Goal: Task Accomplishment & Management: Use online tool/utility

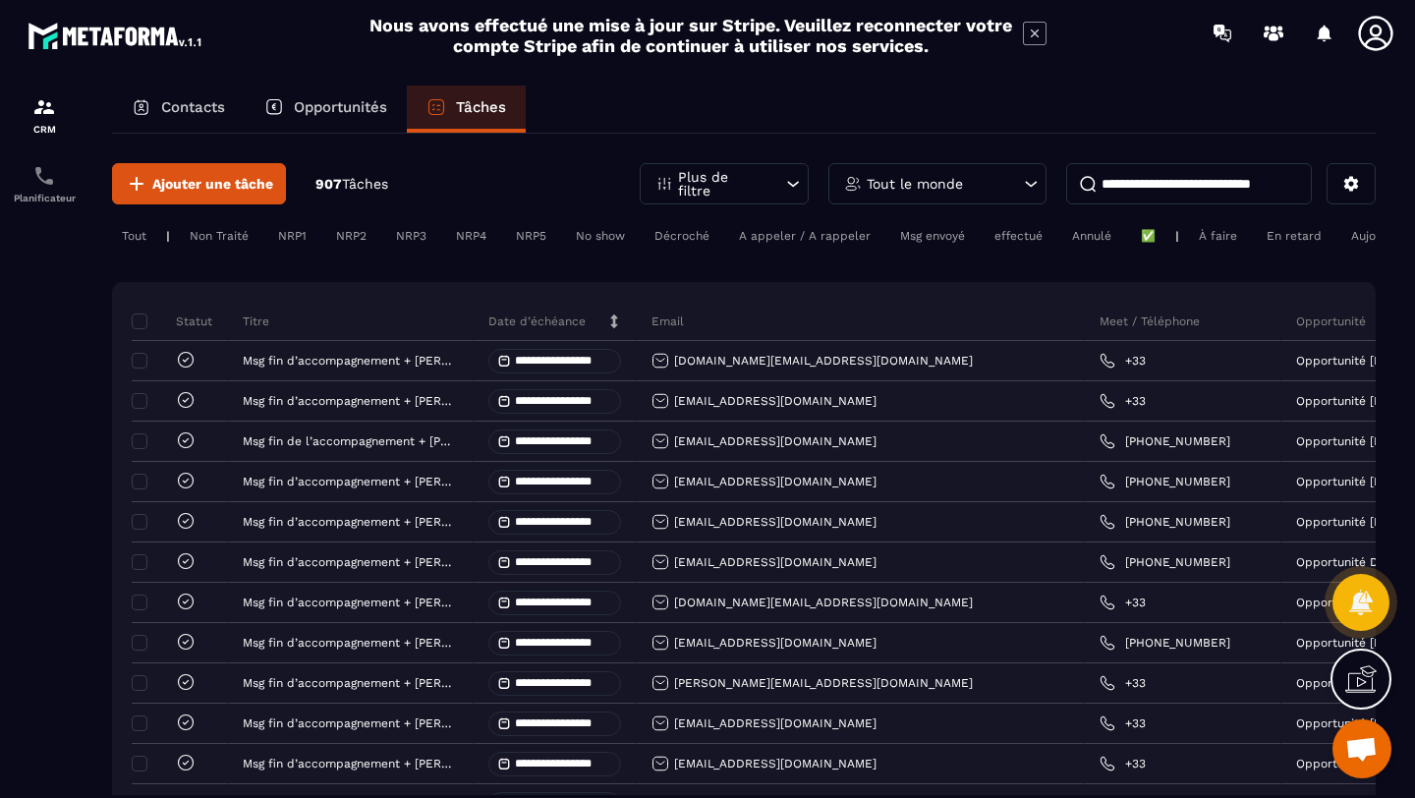
click at [336, 115] on div "Opportunités" at bounding box center [326, 109] width 162 height 47
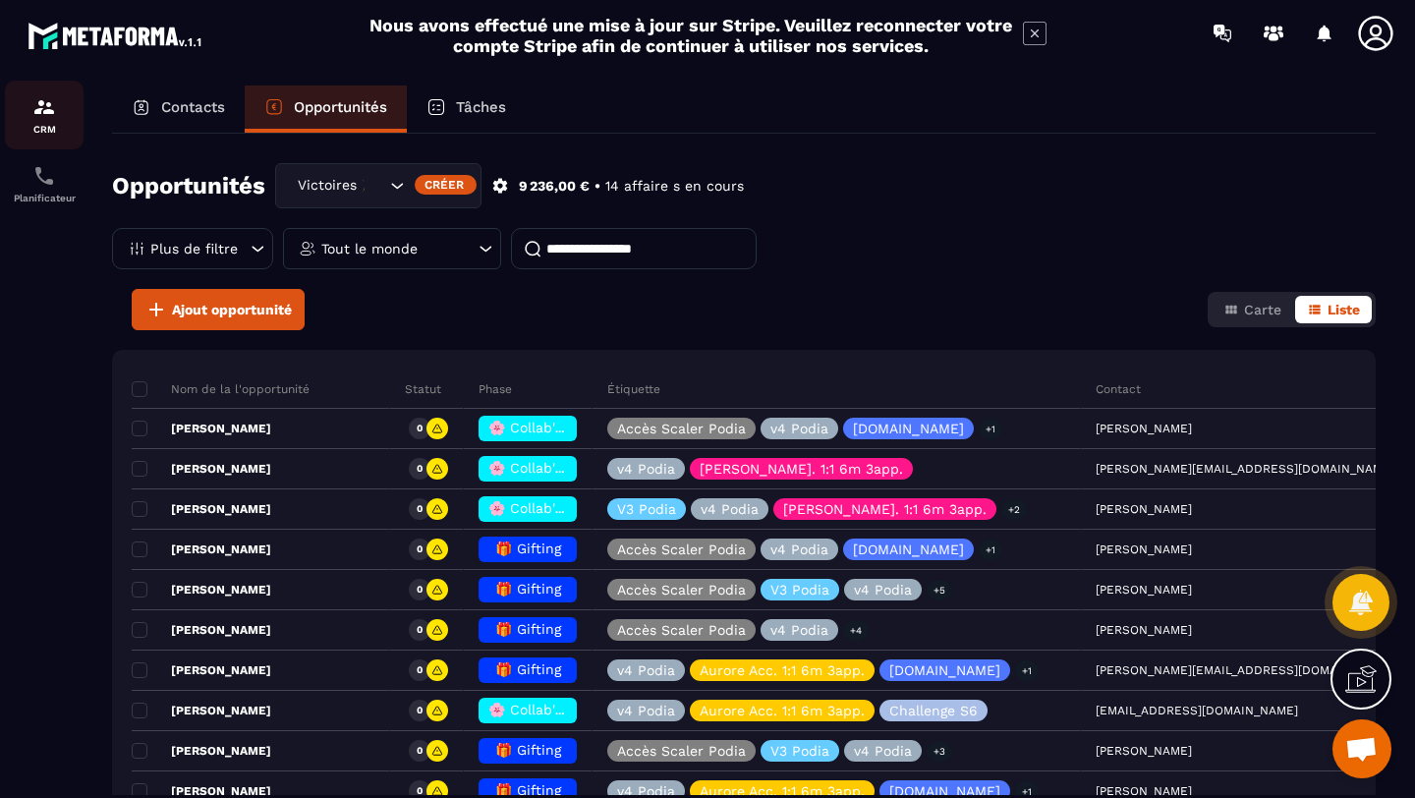
click at [29, 105] on div "CRM" at bounding box center [44, 114] width 79 height 39
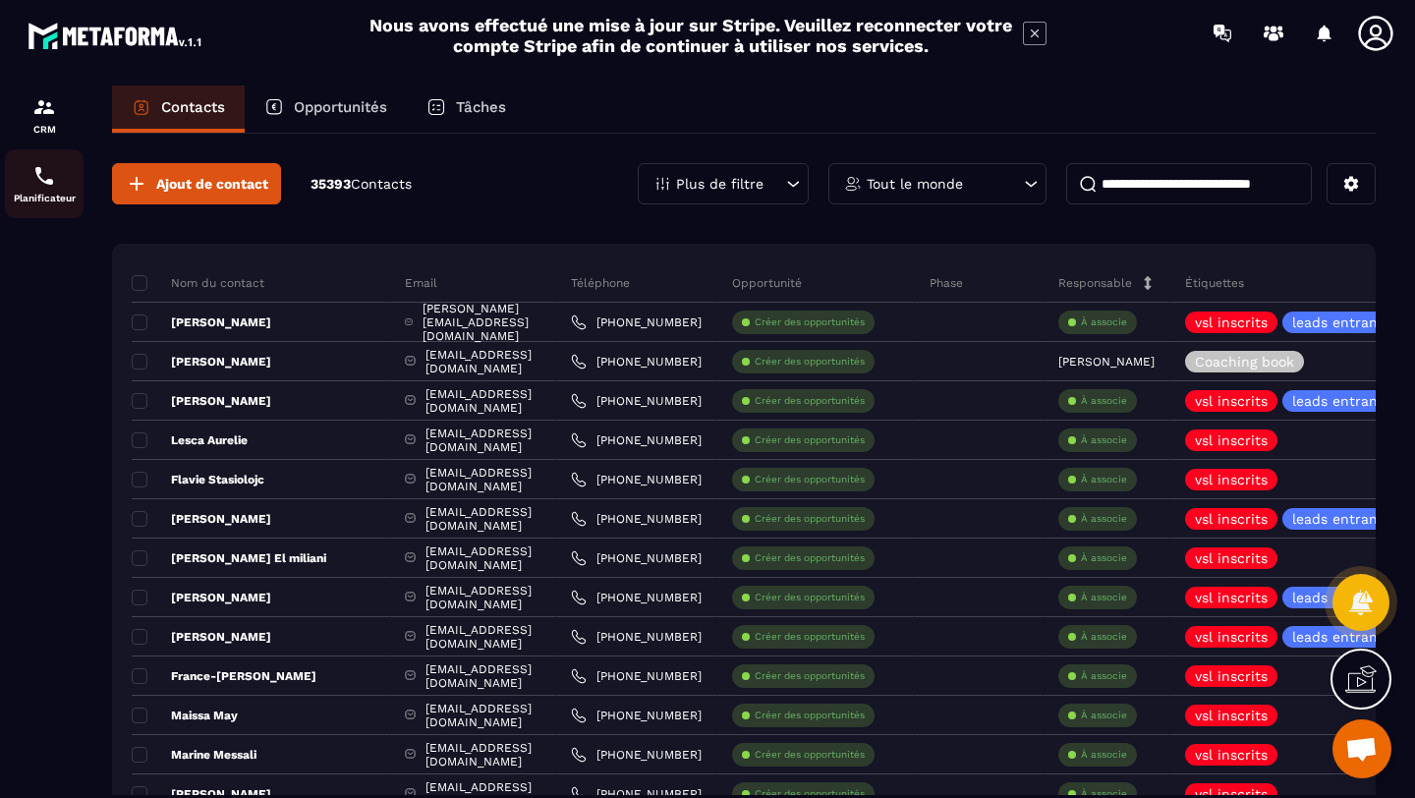
click at [29, 194] on p "Planificateur" at bounding box center [44, 198] width 79 height 11
